Goal: Task Accomplishment & Management: Complete application form

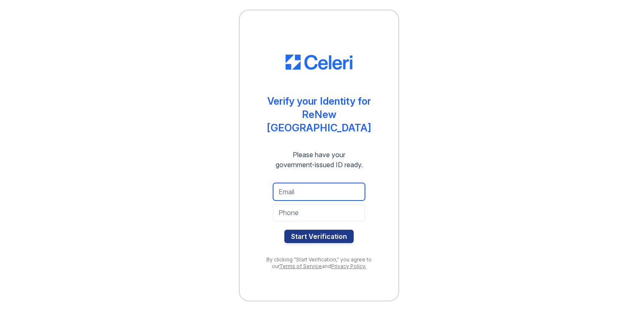
click at [318, 183] on input "email" at bounding box center [319, 192] width 92 height 18
type input "esocgfack@towsonalumni.org"
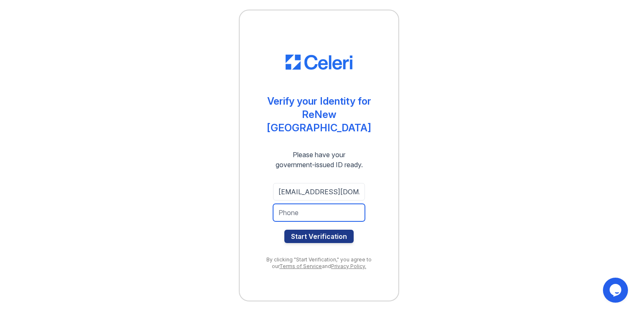
click at [304, 211] on input "tel" at bounding box center [319, 213] width 92 height 18
type input "4434583154"
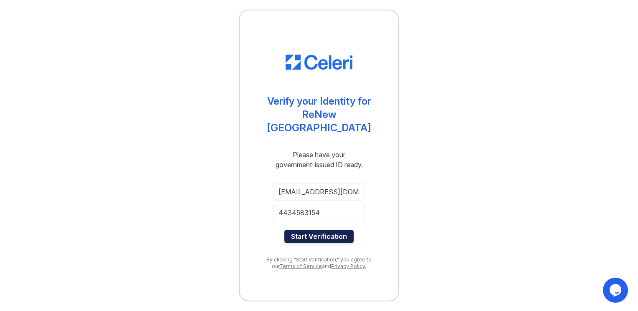
click at [320, 230] on button "Start Verification" at bounding box center [318, 236] width 69 height 13
